Goal: Navigation & Orientation: Find specific page/section

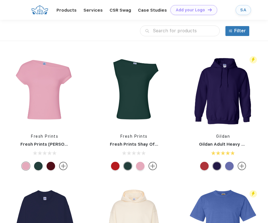
scroll to position [0, 0]
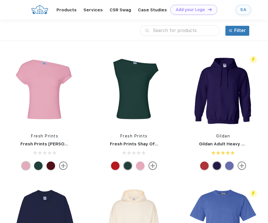
click at [246, 11] on div "SA" at bounding box center [243, 9] width 6 height 5
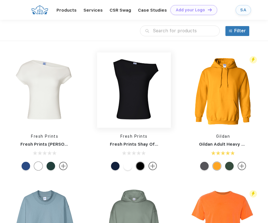
scroll to position [0, 0]
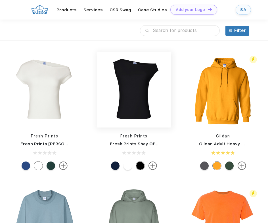
drag, startPoint x: 156, startPoint y: 107, endPoint x: 147, endPoint y: 107, distance: 8.8
click at [156, 107] on img at bounding box center [134, 90] width 74 height 74
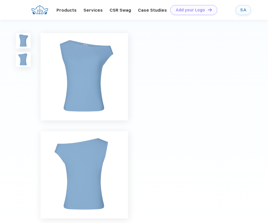
click at [144, 107] on div at bounding box center [134, 125] width 268 height 210
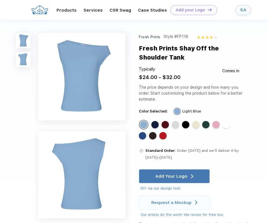
click at [182, 37] on div "Style #FP116" at bounding box center [175, 36] width 25 height 7
copy div "FP116"
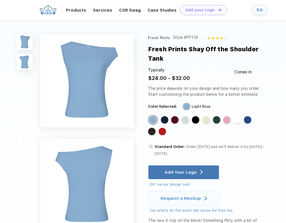
click at [256, 9] on div "SA" at bounding box center [259, 10] width 6 height 5
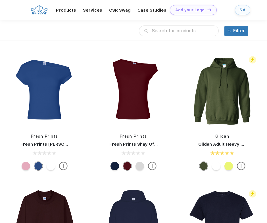
click at [243, 6] on link "SA" at bounding box center [242, 10] width 15 height 10
